Goal: Transaction & Acquisition: Purchase product/service

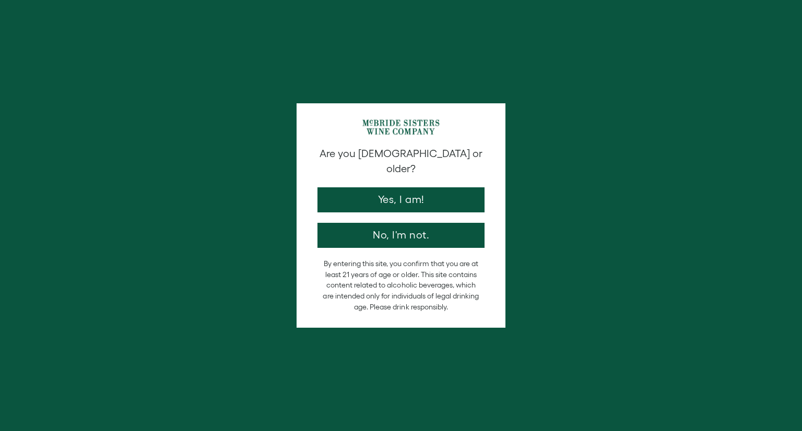
click at [398, 192] on button "Yes, I am!" at bounding box center [400, 199] width 167 height 25
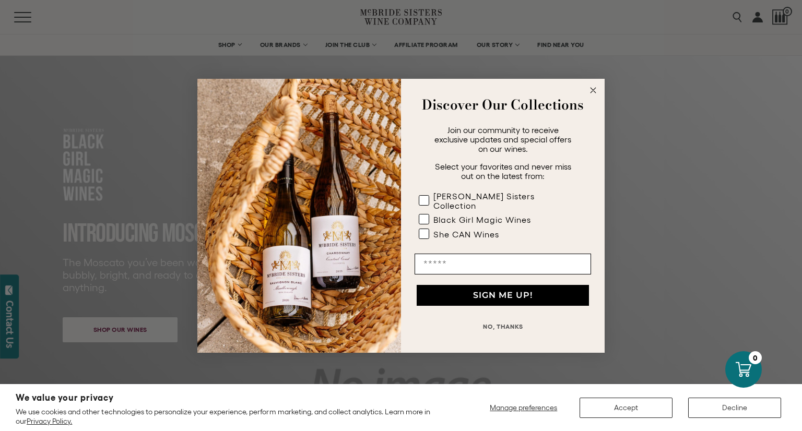
click at [501, 320] on button "NO, THANKS" at bounding box center [503, 326] width 176 height 21
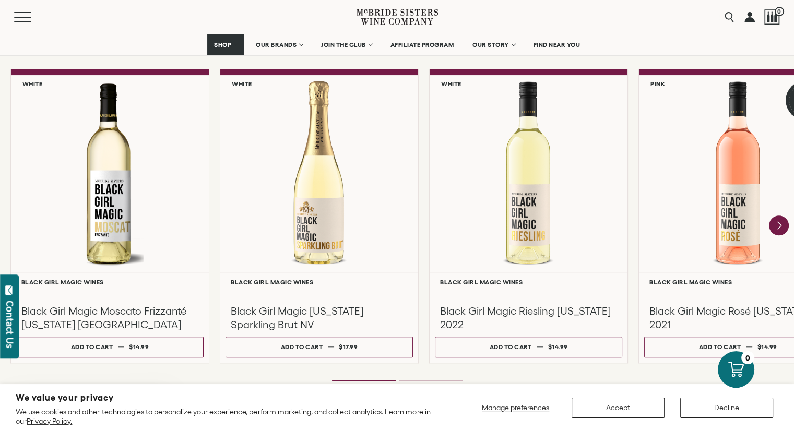
scroll to position [904, 0]
click at [777, 223] on icon "Next" at bounding box center [779, 226] width 20 height 20
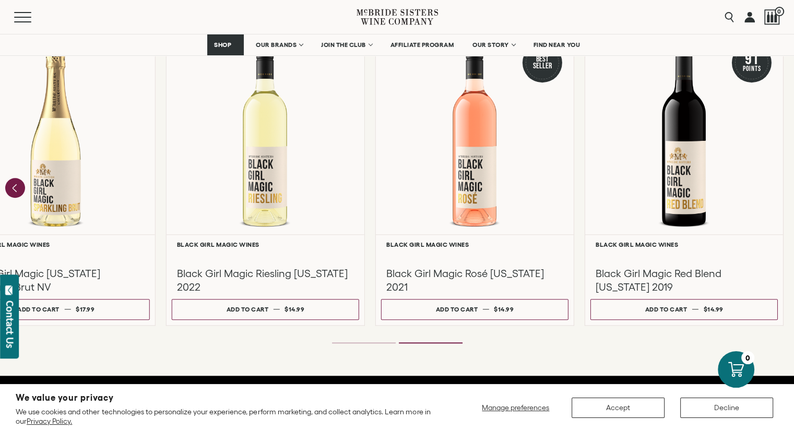
scroll to position [942, 0]
click at [15, 190] on icon "Previous" at bounding box center [15, 188] width 4 height 7
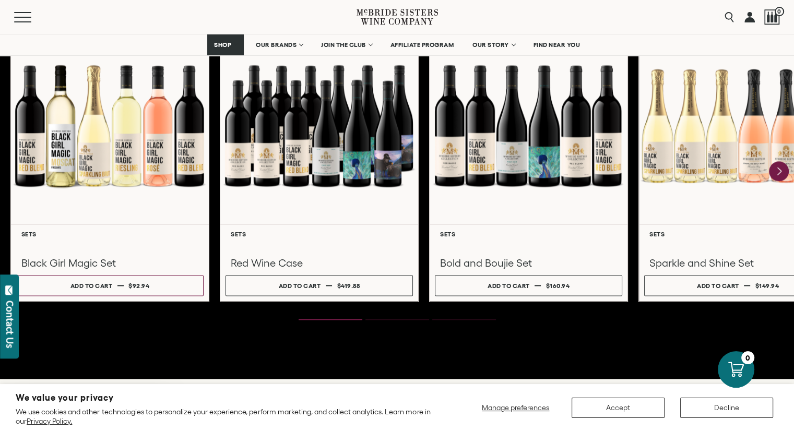
scroll to position [1439, 0]
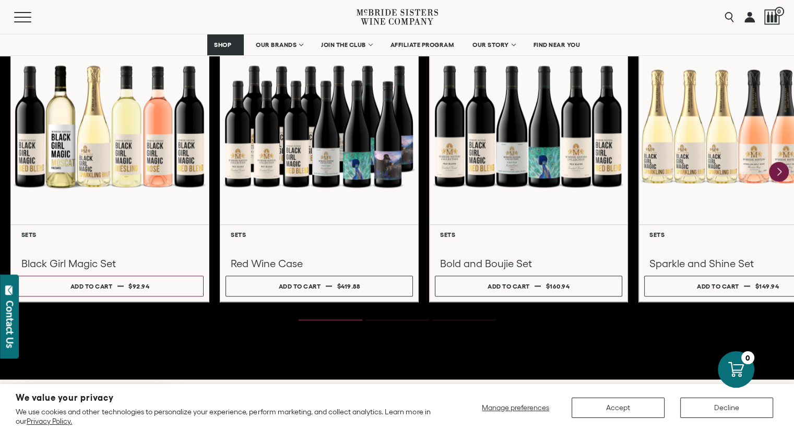
click at [779, 170] on icon "Next" at bounding box center [779, 171] width 4 height 7
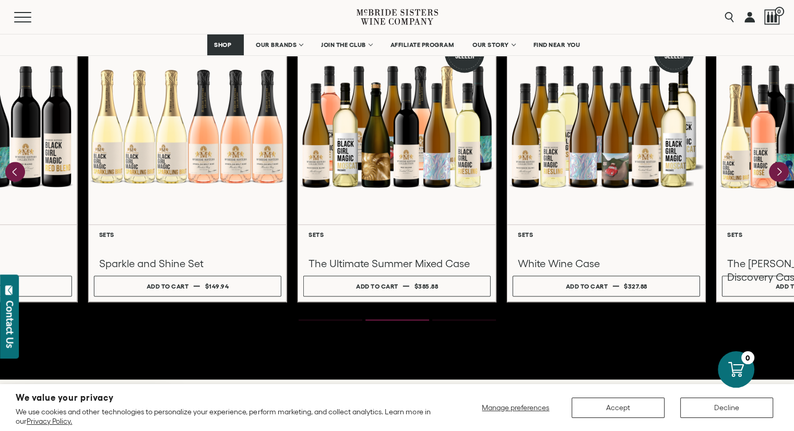
click at [779, 170] on icon "Next" at bounding box center [779, 171] width 4 height 7
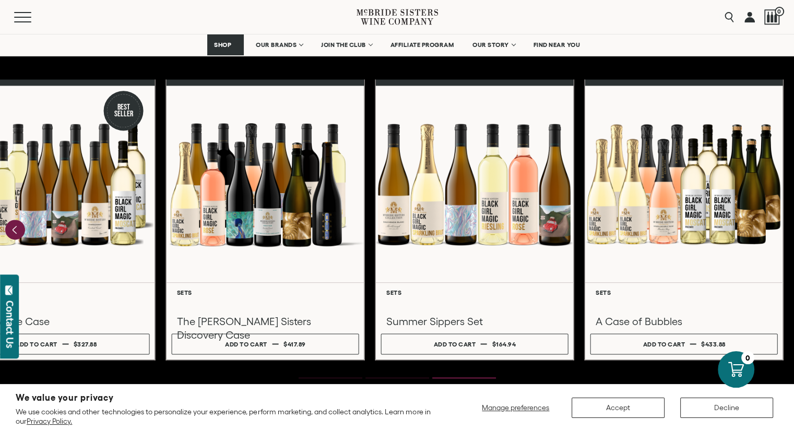
scroll to position [1376, 0]
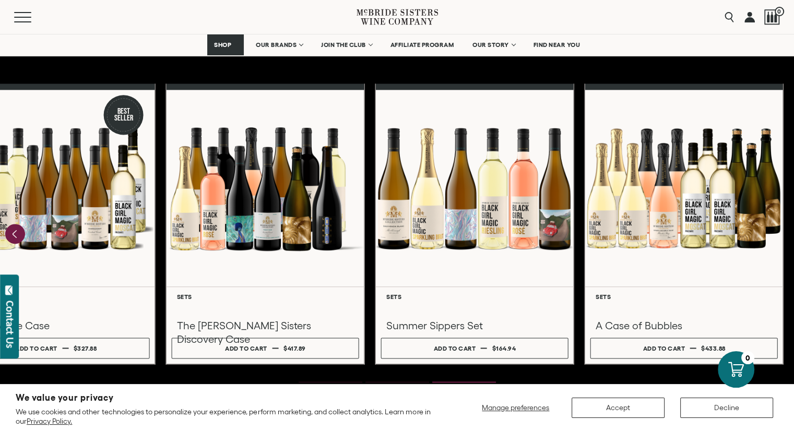
click at [18, 230] on icon "Previous" at bounding box center [15, 234] width 20 height 20
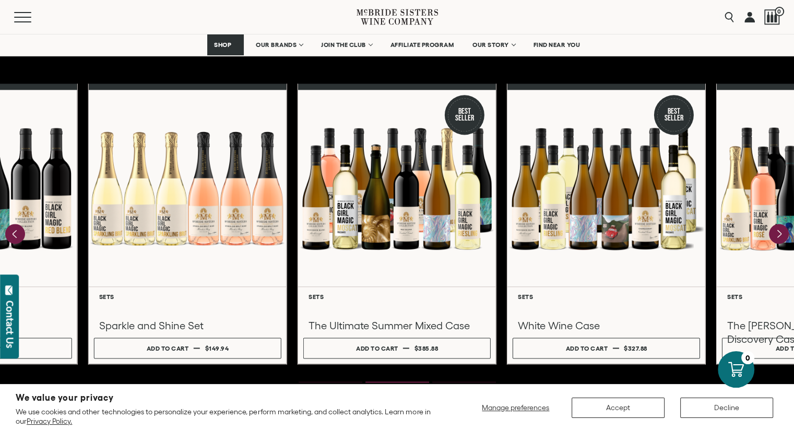
click at [565, 200] on div at bounding box center [607, 188] width 198 height 197
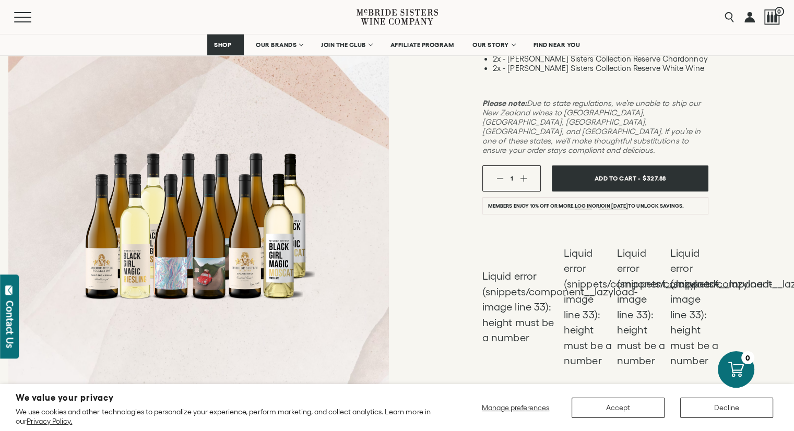
scroll to position [274, 0]
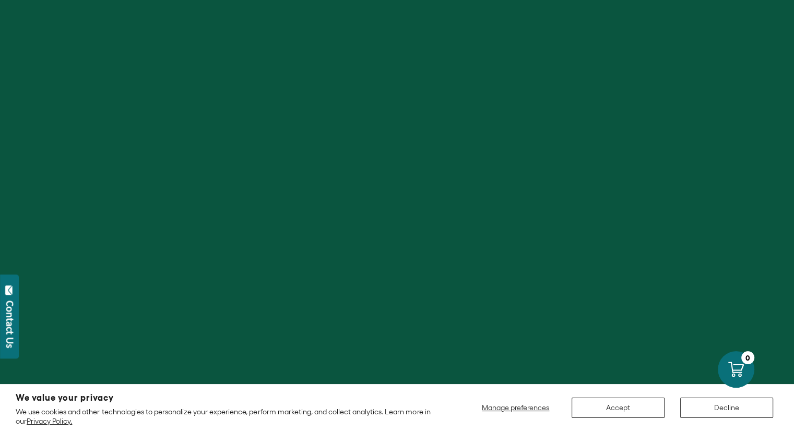
scroll to position [1376, 0]
